Goal: Information Seeking & Learning: Learn about a topic

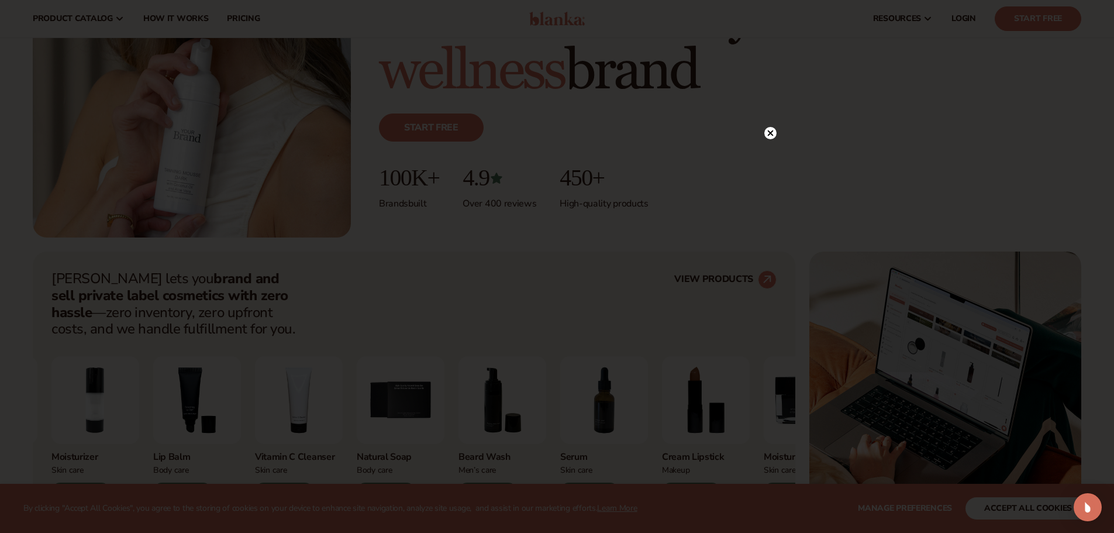
scroll to position [234, 0]
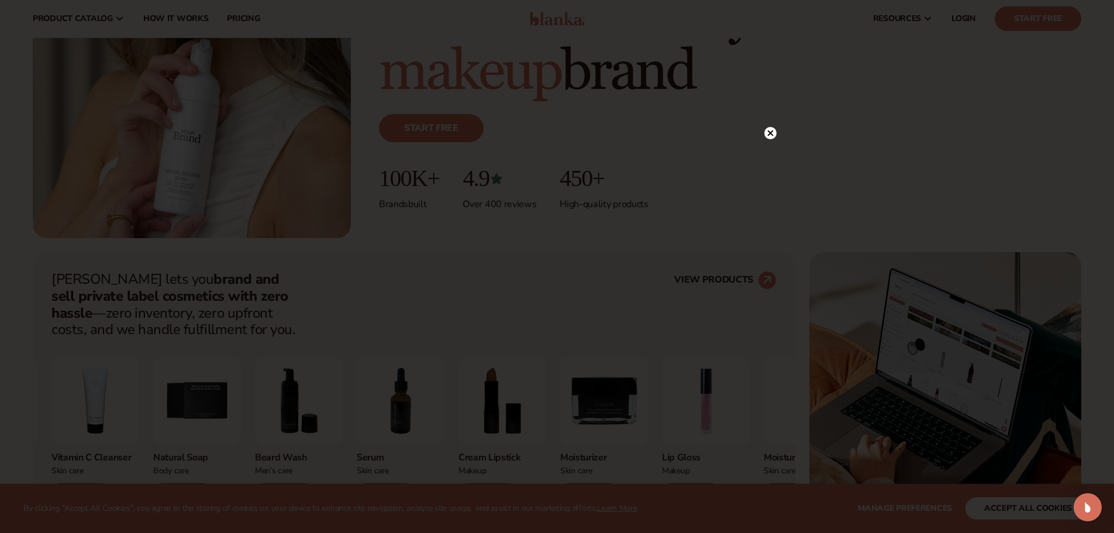
click at [767, 131] on circle at bounding box center [770, 133] width 12 height 12
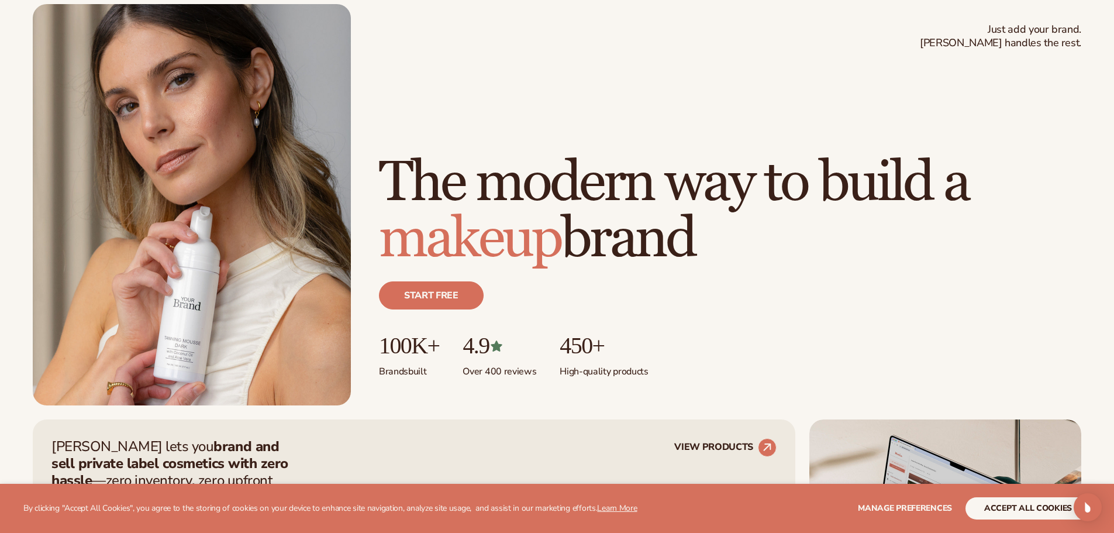
scroll to position [0, 0]
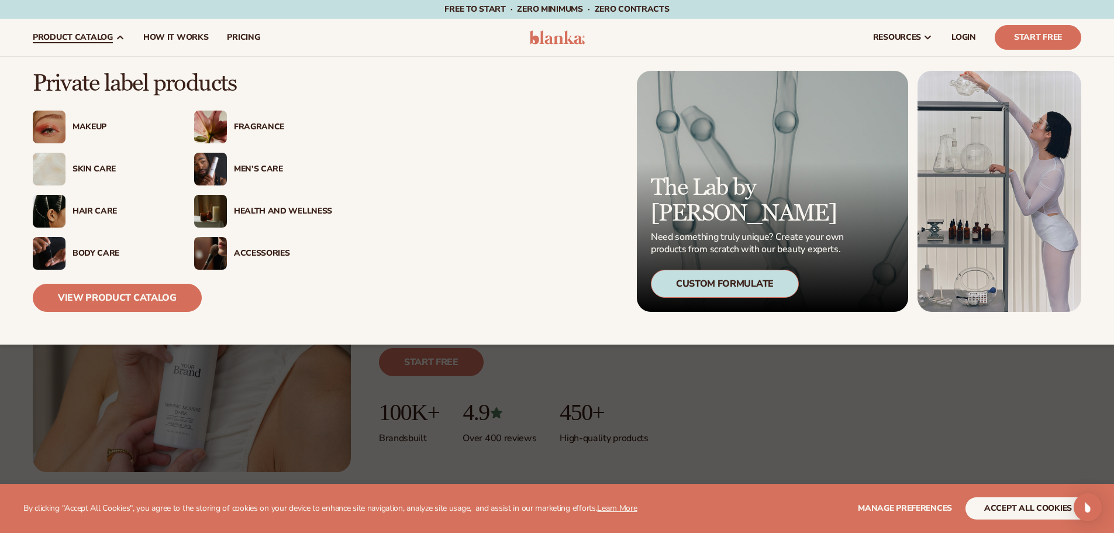
click at [86, 128] on div "Makeup" at bounding box center [122, 127] width 98 height 10
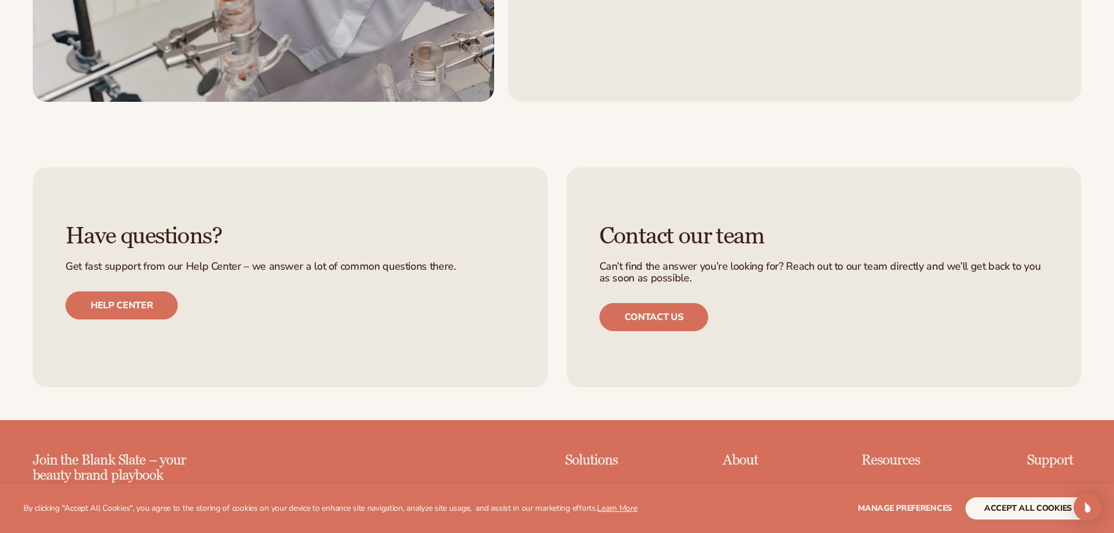
scroll to position [2047, 0]
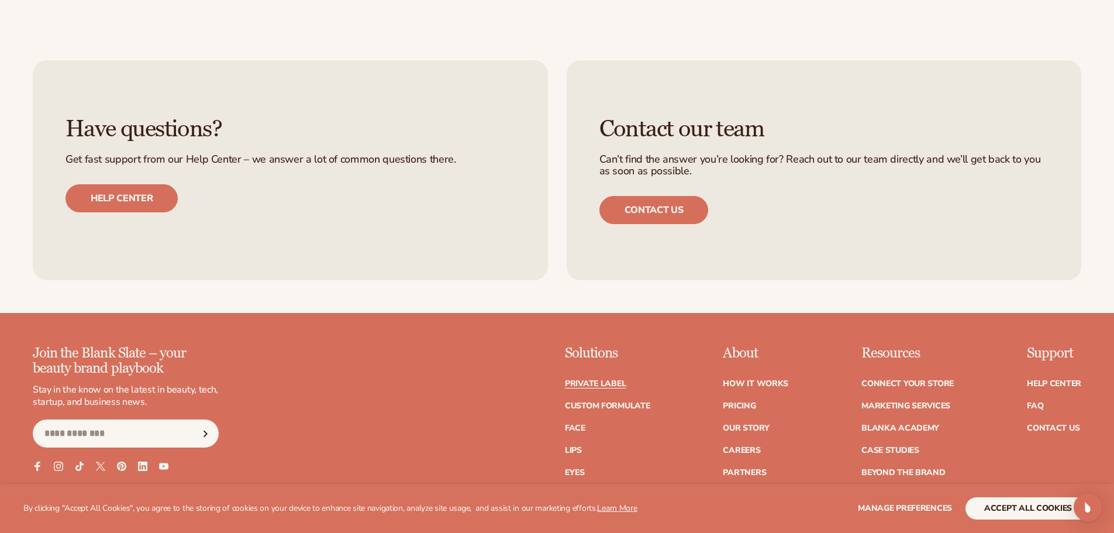
click at [602, 380] on link "Private label" at bounding box center [595, 384] width 61 height 8
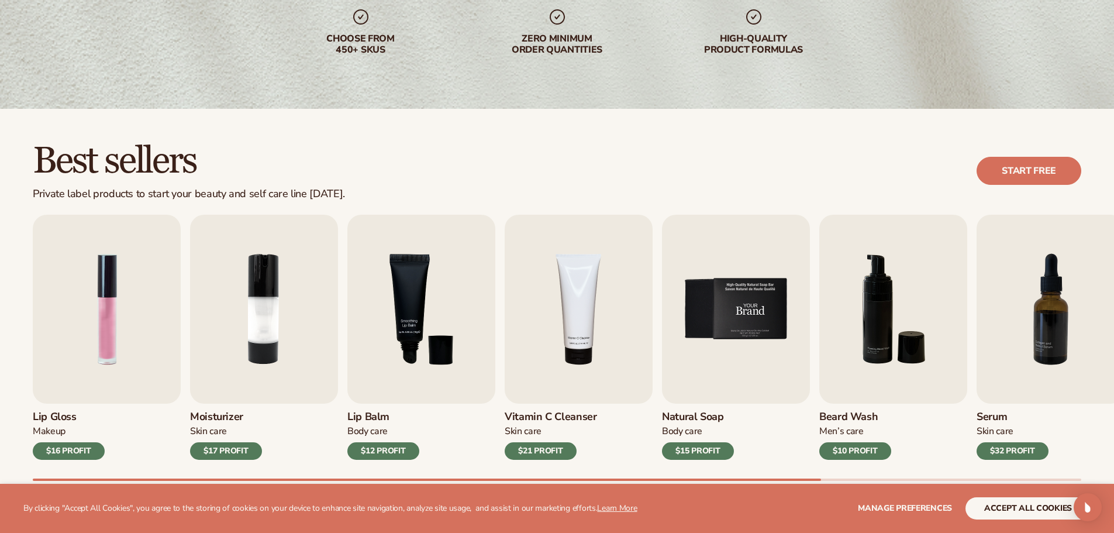
scroll to position [234, 0]
